Goal: Navigation & Orientation: Understand site structure

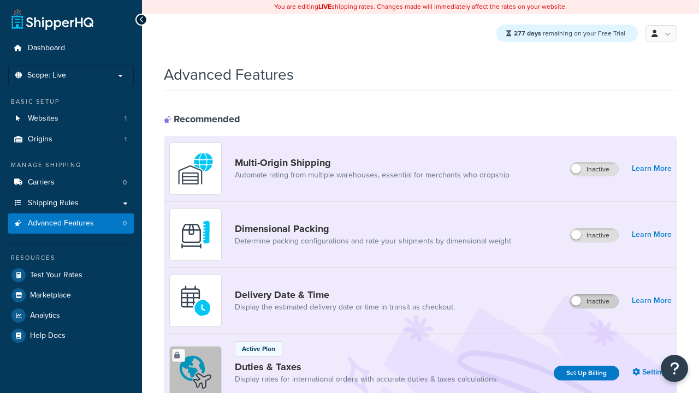
click at [595, 302] on label "Inactive" at bounding box center [594, 301] width 48 height 13
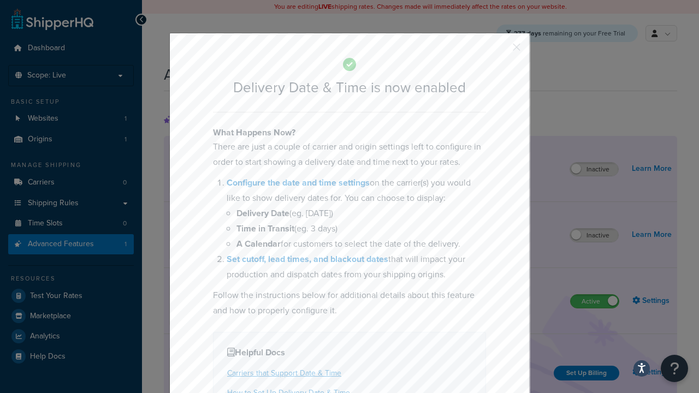
click at [500, 51] on button "button" at bounding box center [500, 51] width 3 height 3
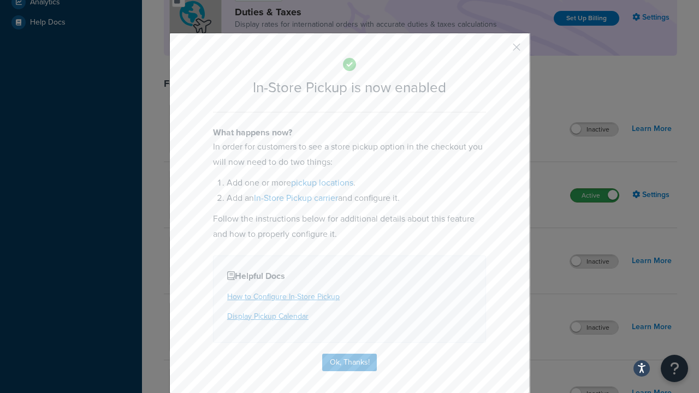
scroll to position [376, 0]
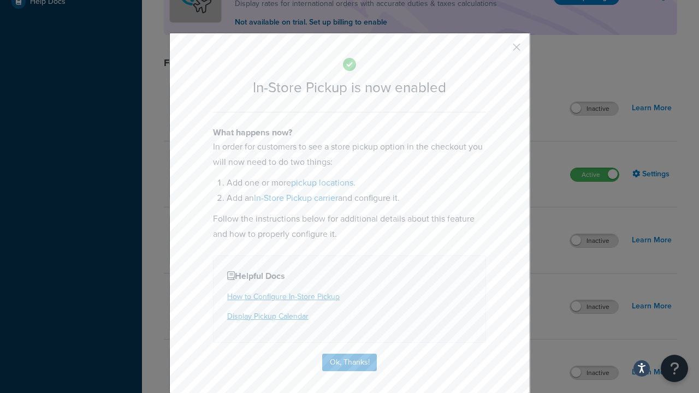
click at [500, 51] on button "button" at bounding box center [500, 51] width 3 height 3
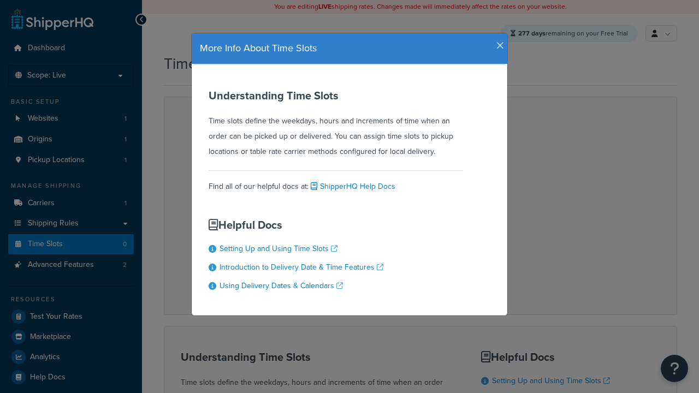
click at [498, 42] on icon "button" at bounding box center [501, 46] width 8 height 10
